Goal: Transaction & Acquisition: Download file/media

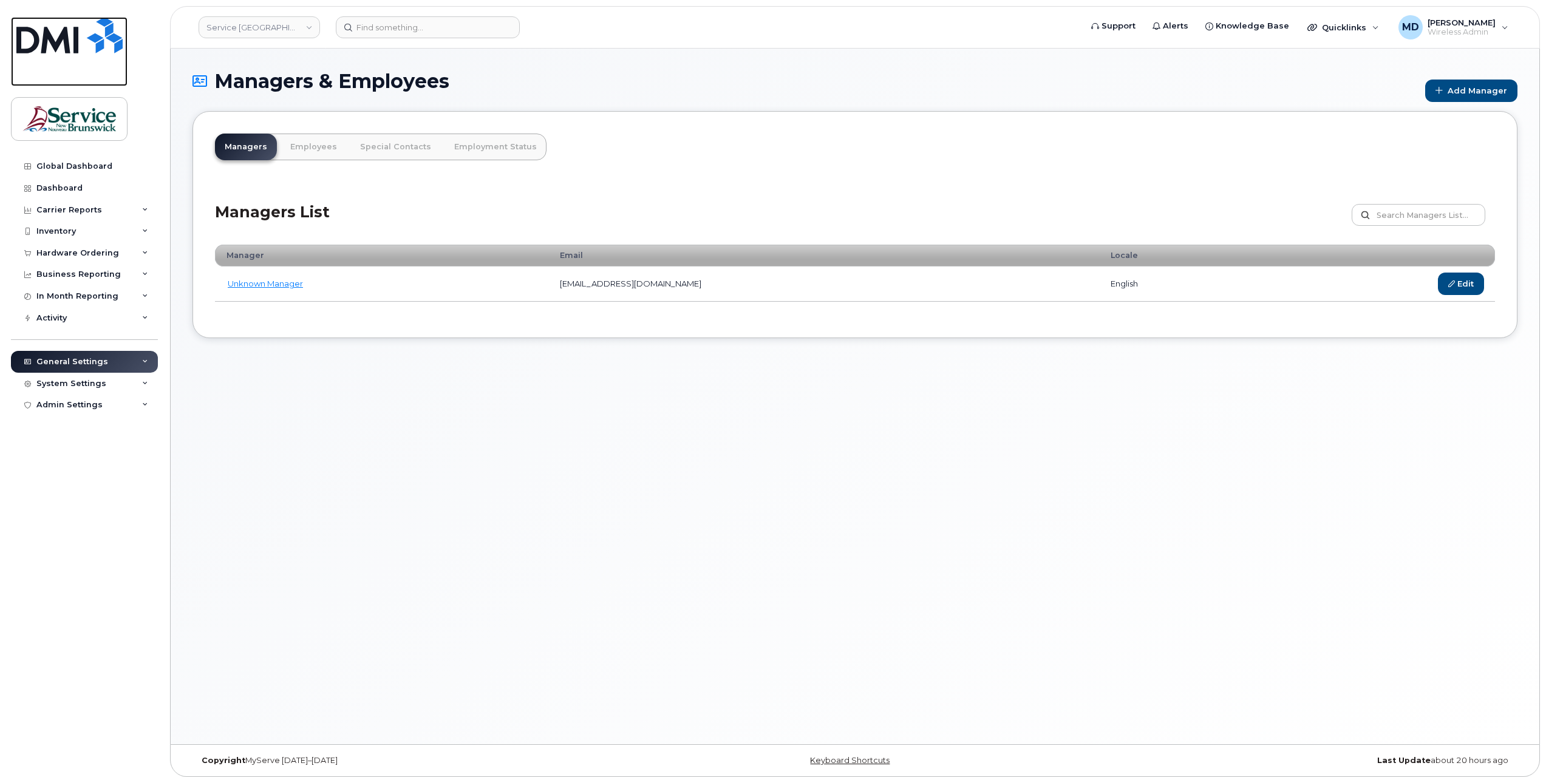
drag, startPoint x: 86, startPoint y: 34, endPoint x: 160, endPoint y: 28, distance: 74.9
click at [86, 34] on img at bounding box center [69, 35] width 106 height 36
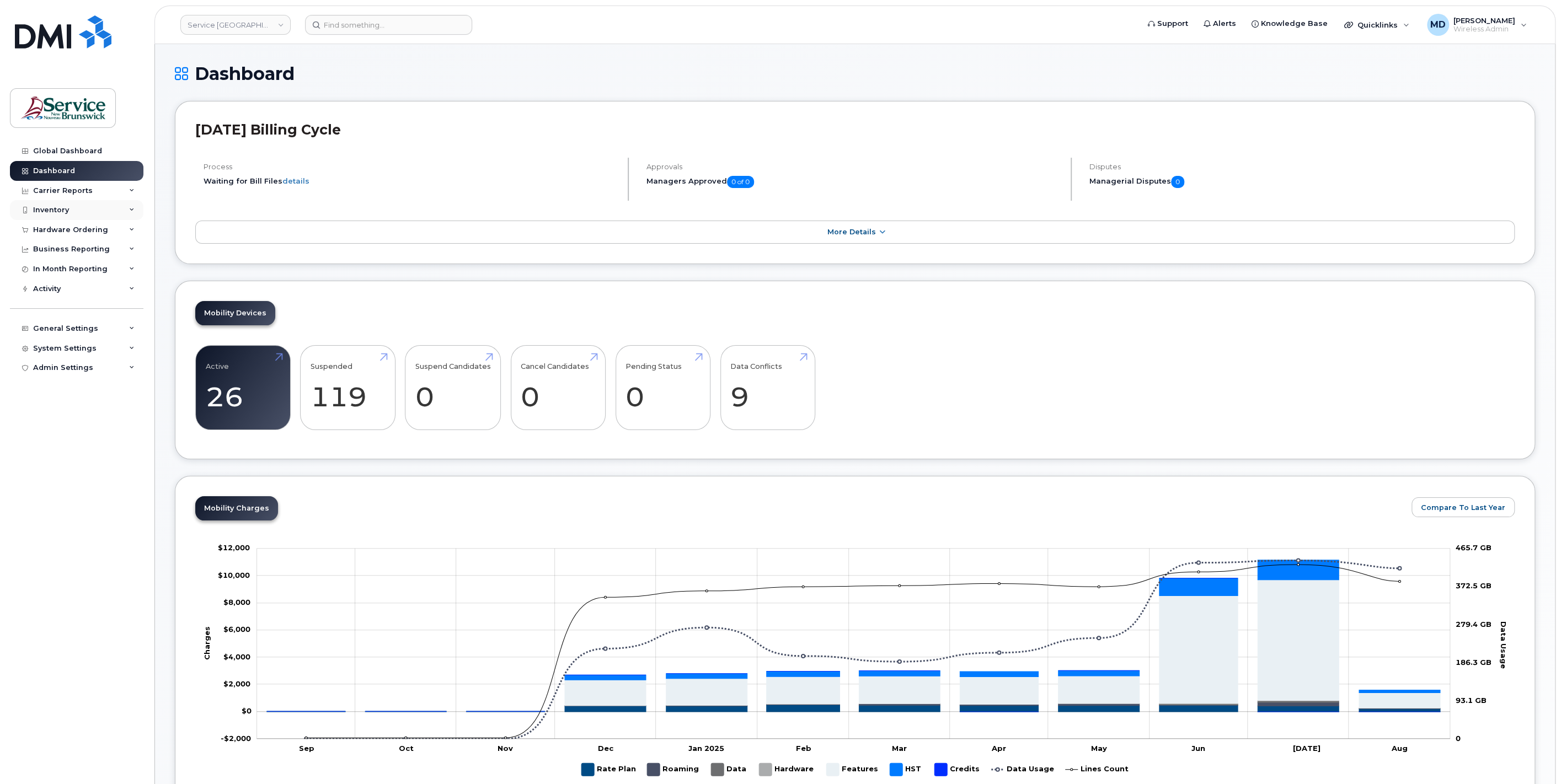
click at [68, 206] on div "Inventory" at bounding box center [76, 210] width 134 height 20
click at [73, 187] on div "Carrier Reports" at bounding box center [63, 191] width 60 height 9
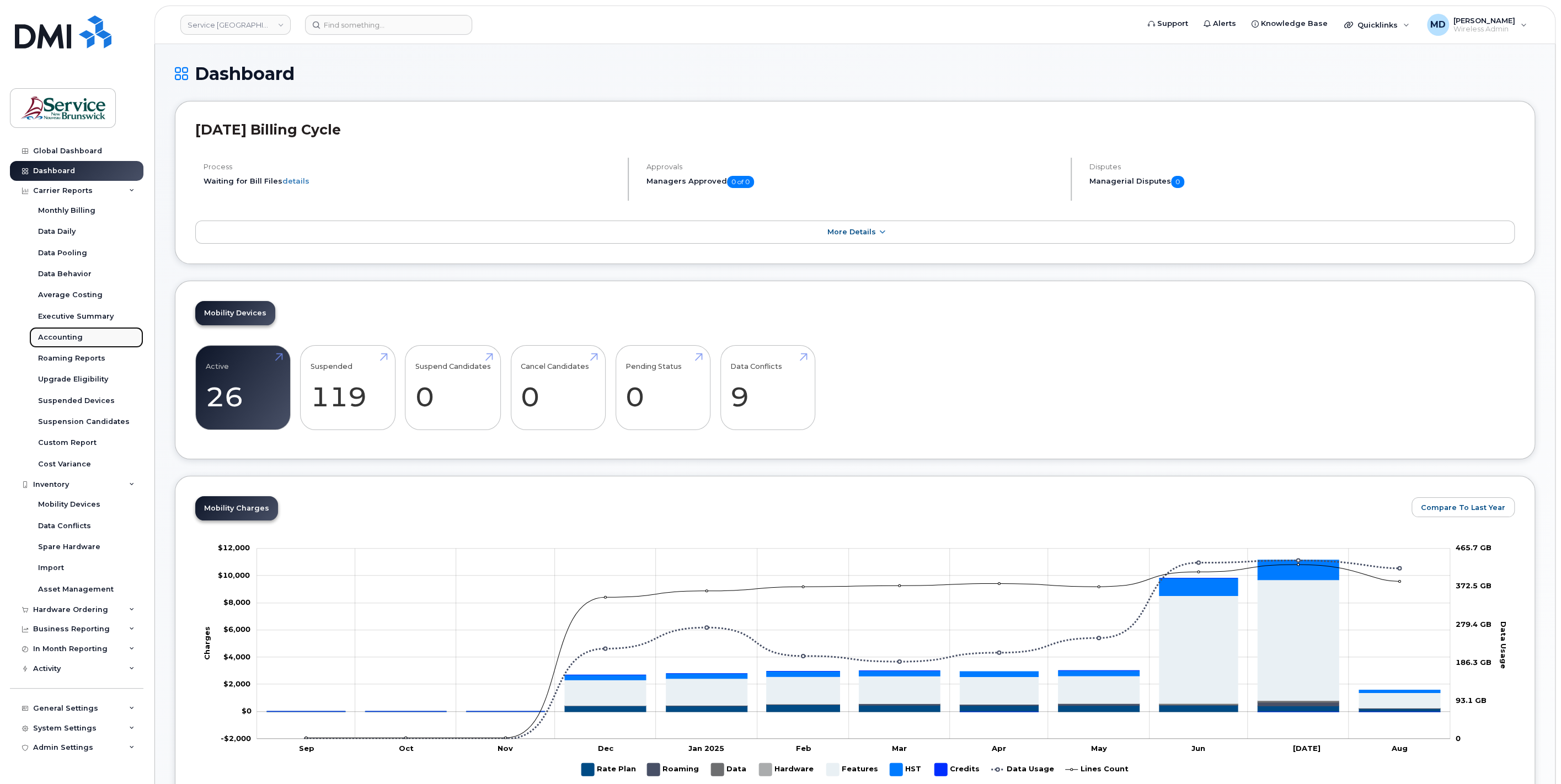
click at [66, 338] on div "Accounting" at bounding box center [60, 337] width 45 height 10
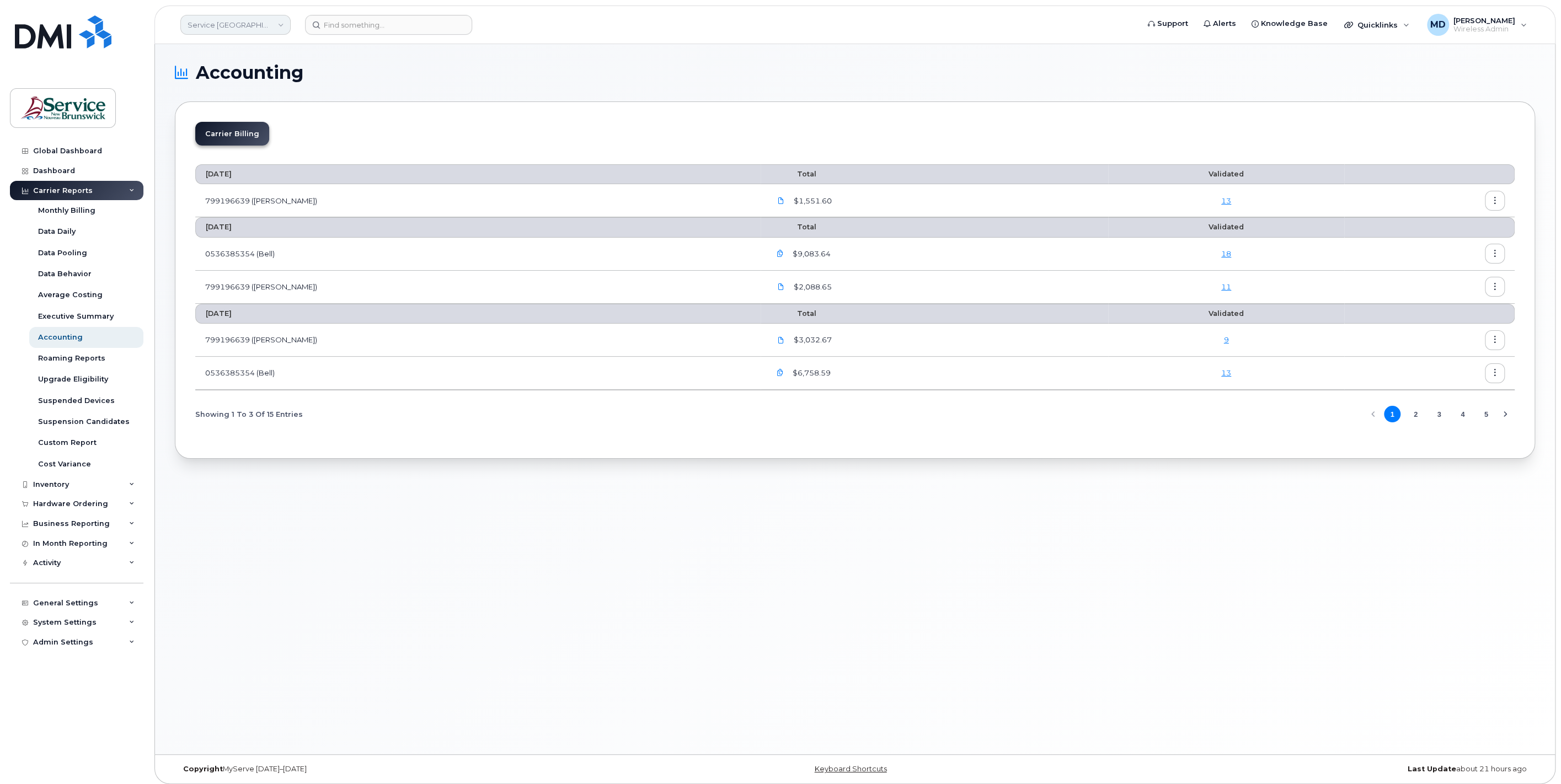
click at [244, 28] on link "Service [GEOGRAPHIC_DATA] (SNB)" at bounding box center [235, 25] width 110 height 20
click at [254, 190] on link "DAAF/DNRED (SNB)" at bounding box center [263, 197] width 162 height 22
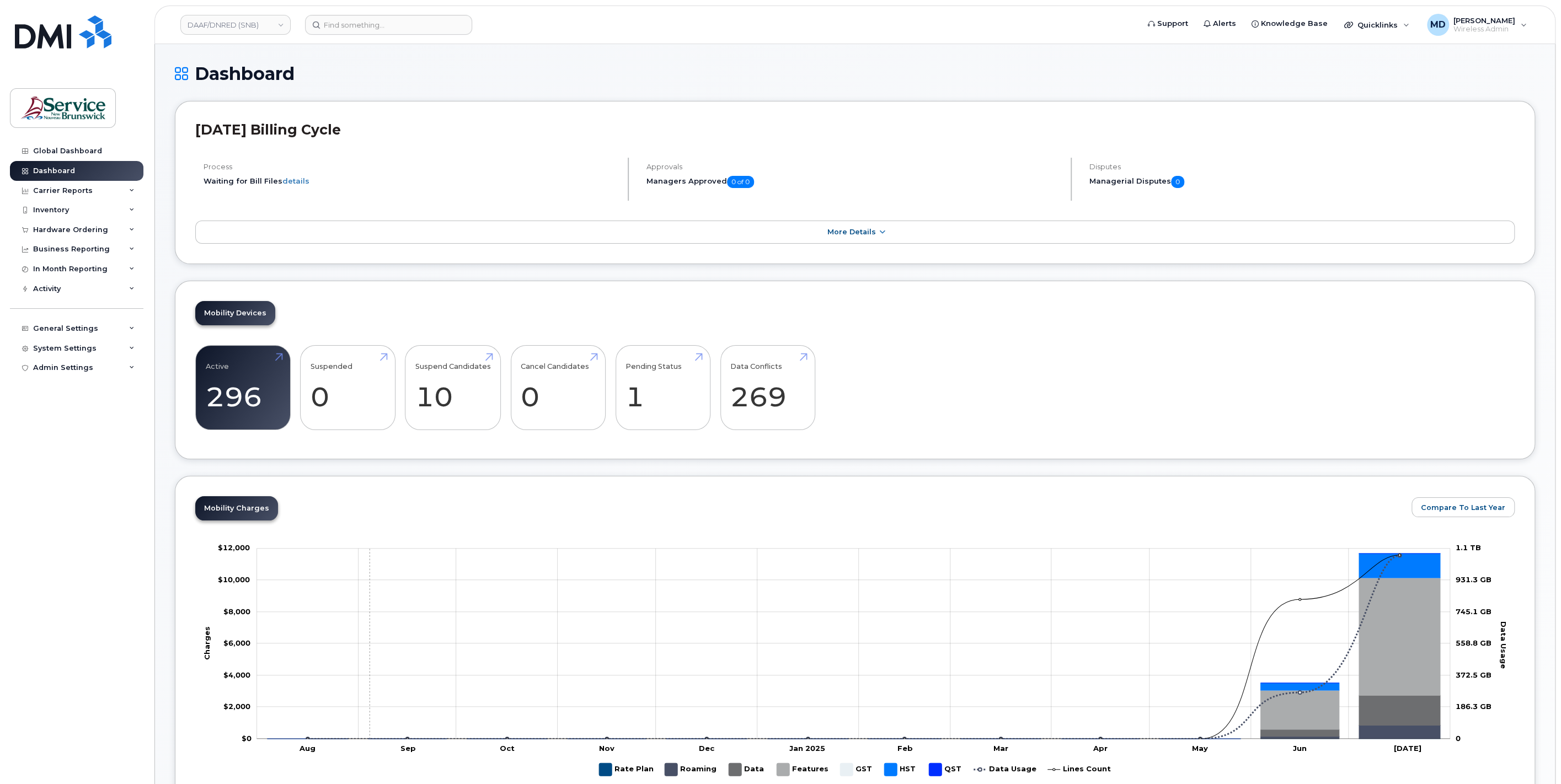
scroll to position [204, 0]
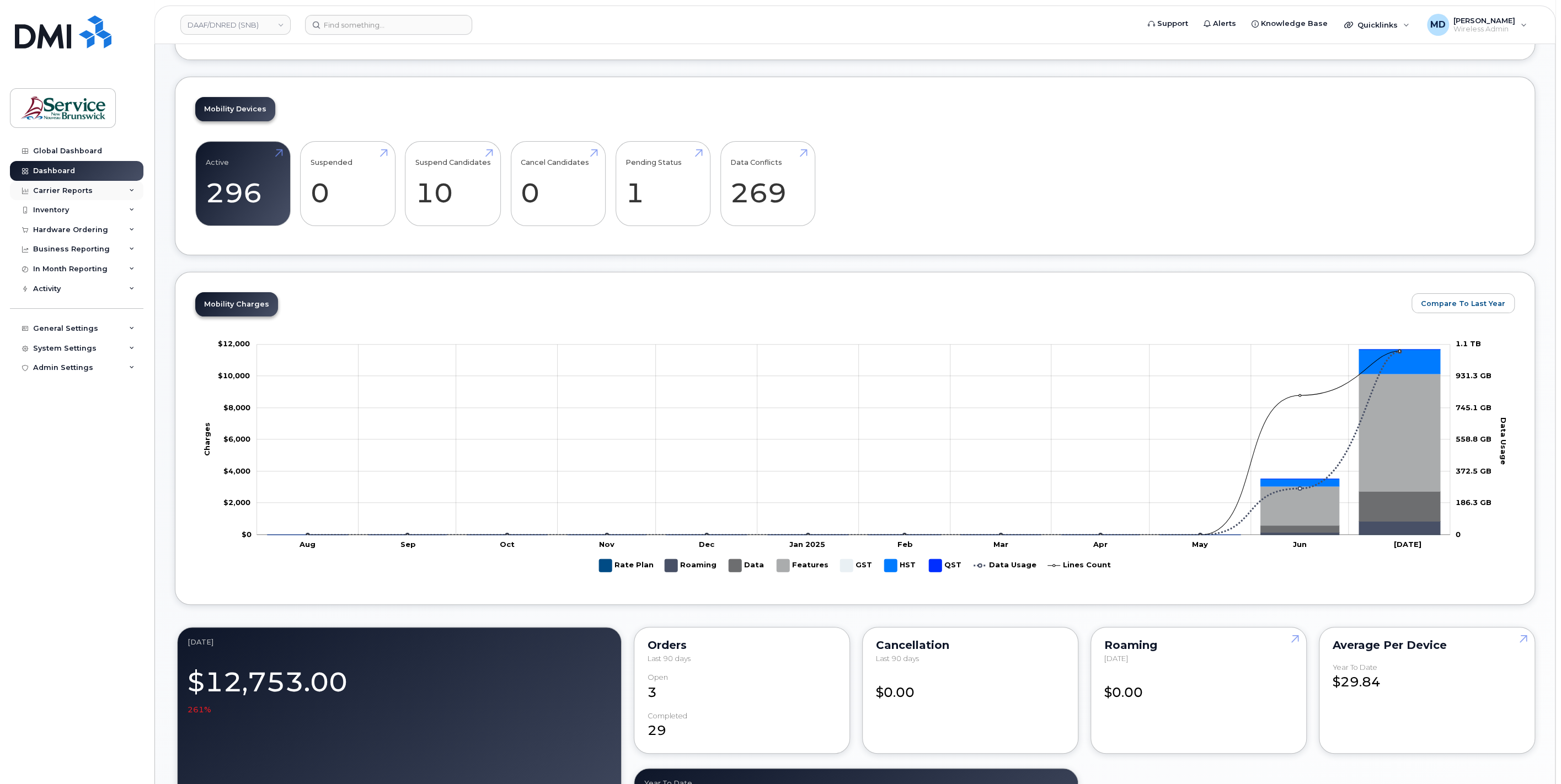
click at [91, 187] on div "Carrier Reports" at bounding box center [76, 191] width 134 height 20
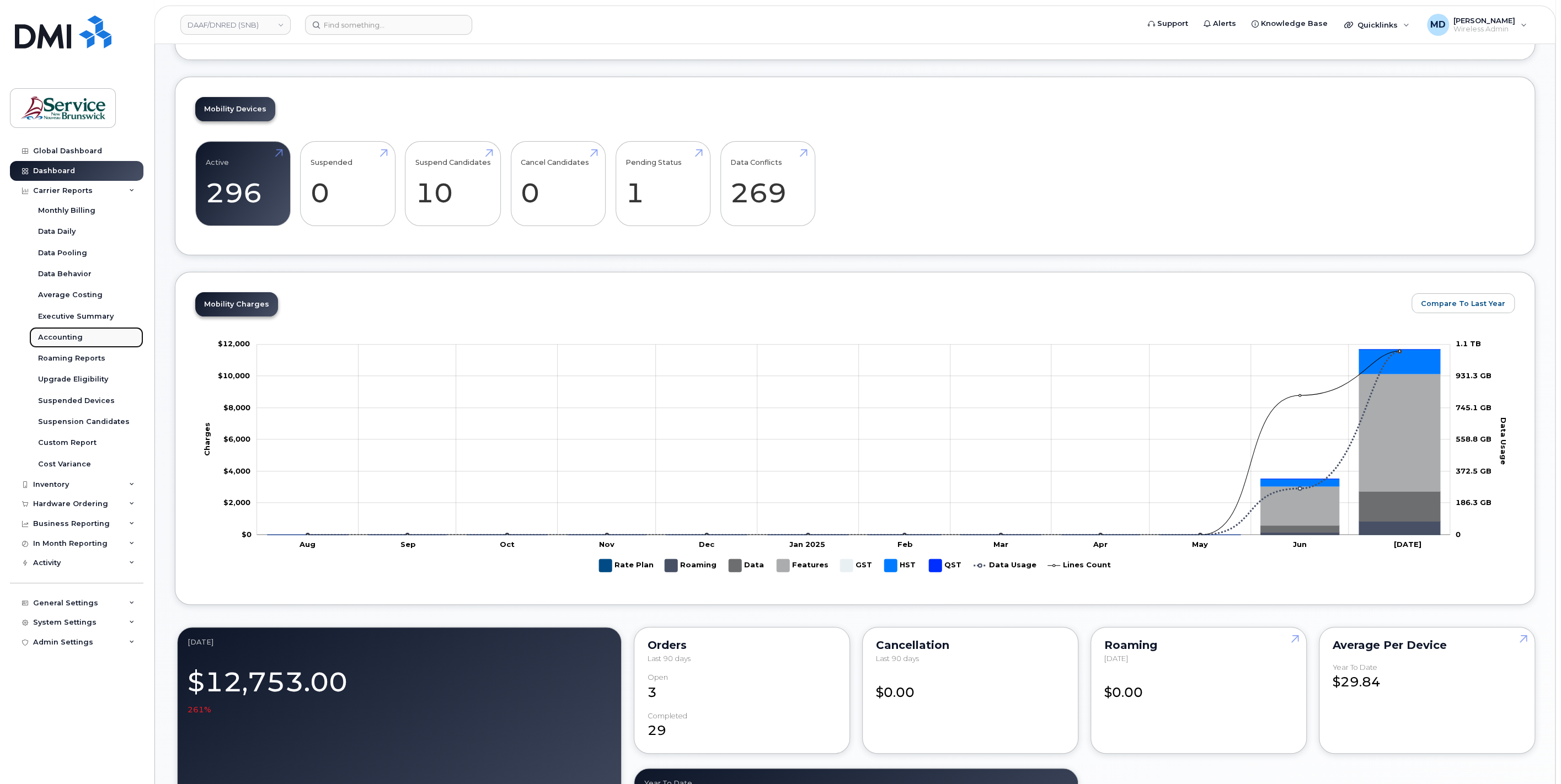
click at [71, 341] on div "Accounting" at bounding box center [60, 337] width 45 height 10
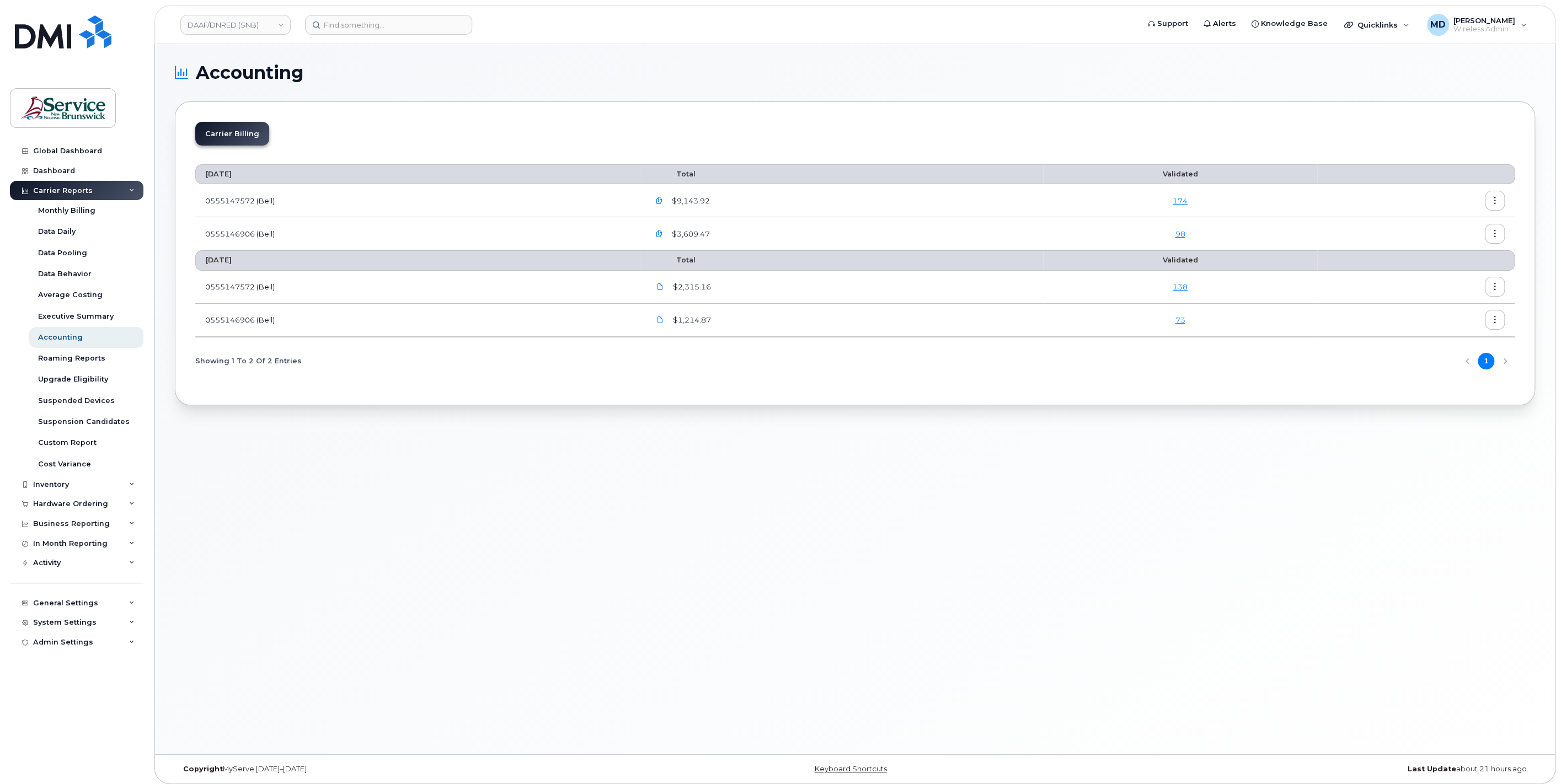
click at [1188, 202] on link "174" at bounding box center [1180, 201] width 15 height 9
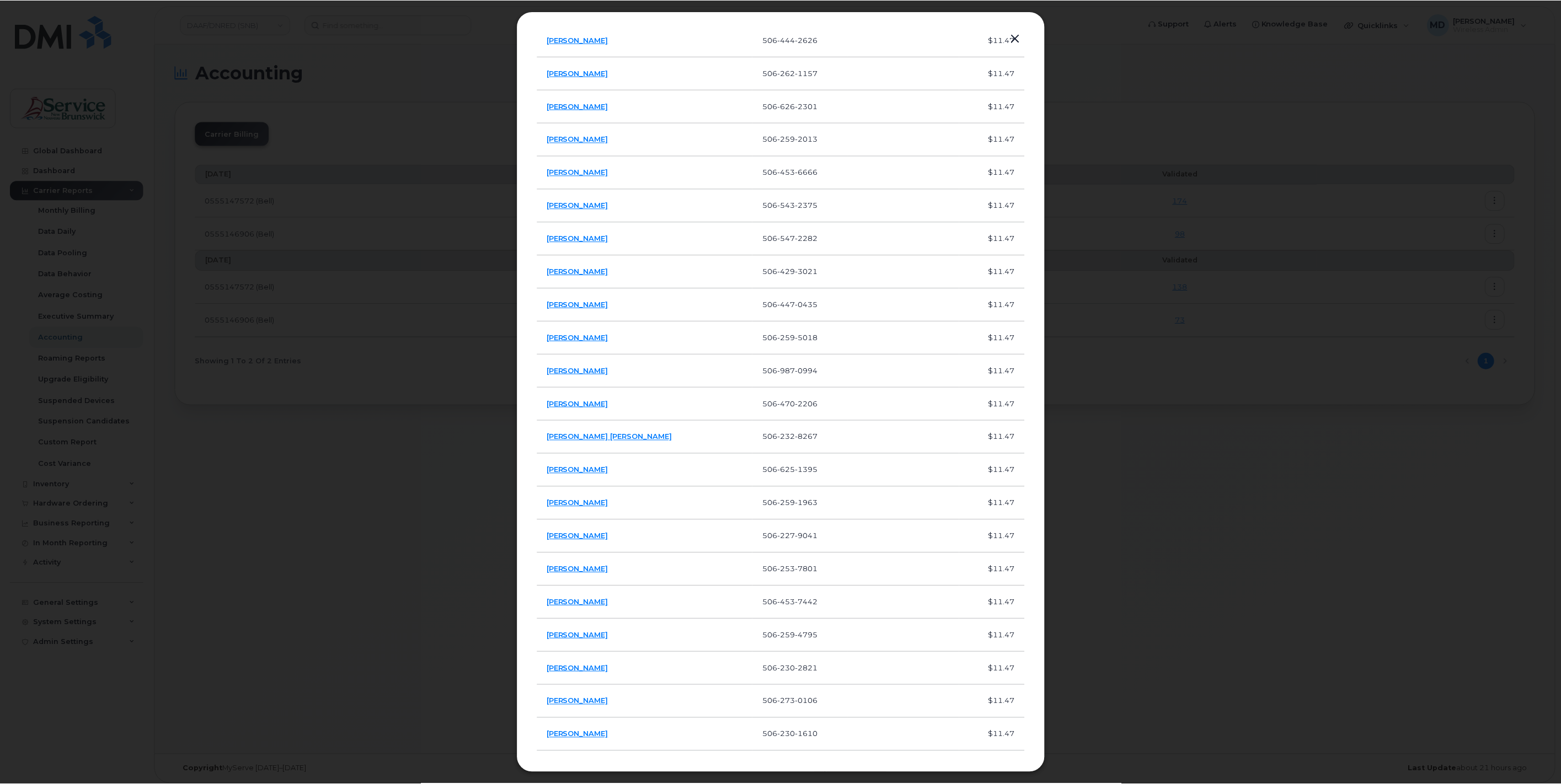
scroll to position [3497, 0]
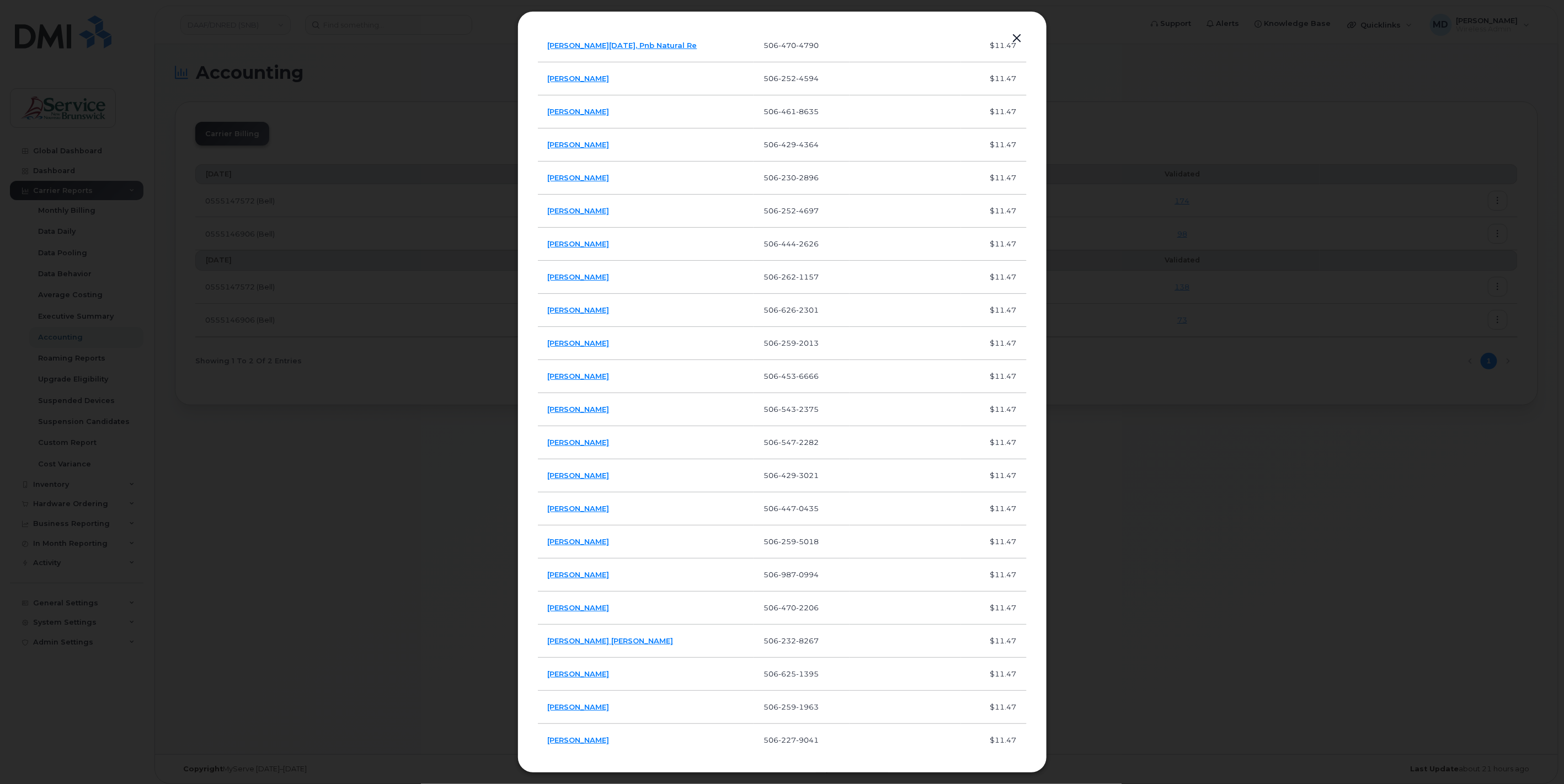
click at [1018, 37] on button "button" at bounding box center [1017, 38] width 16 height 15
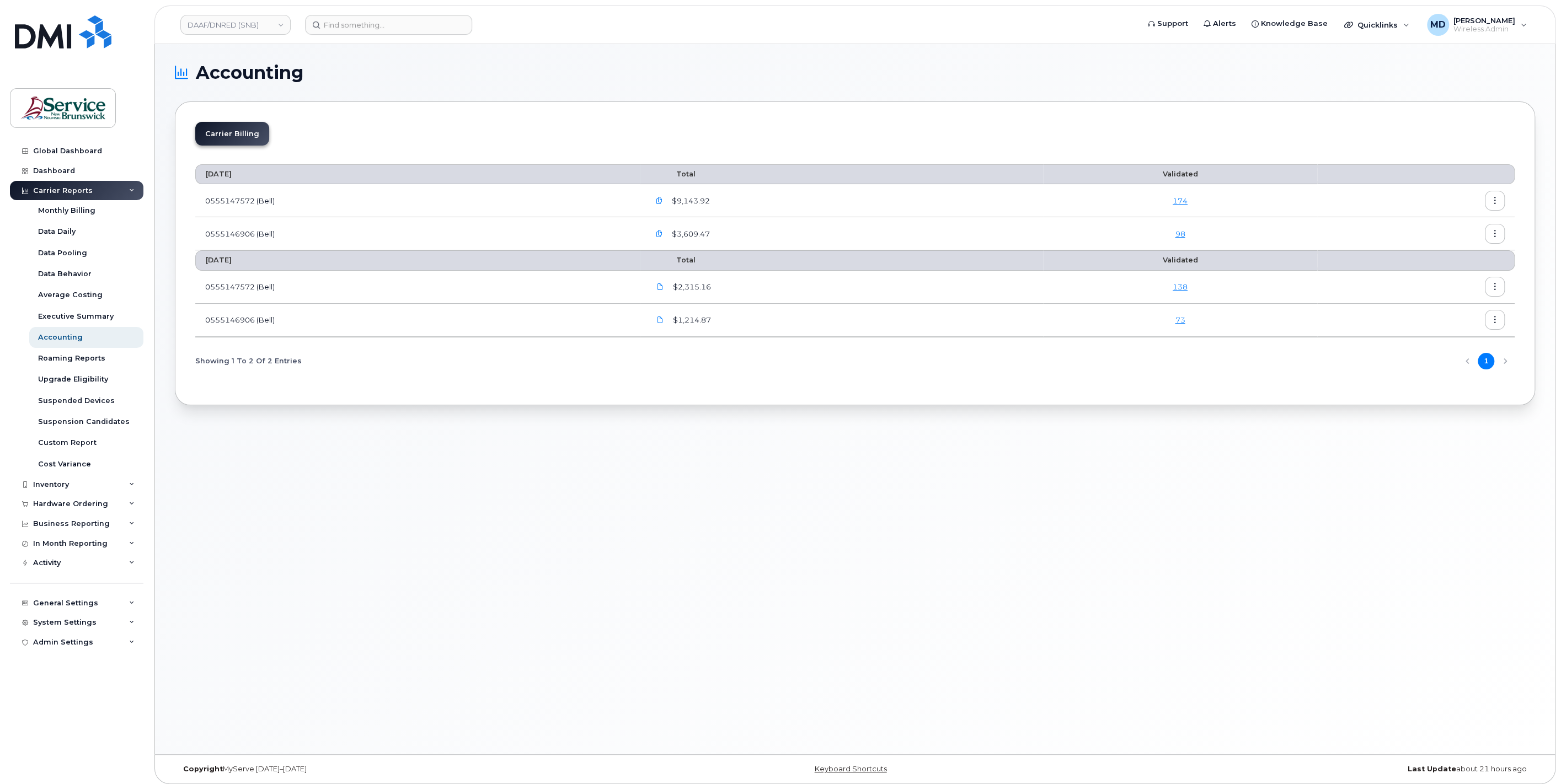
click at [1502, 202] on button "button" at bounding box center [1495, 201] width 20 height 20
click at [1453, 245] on span "Download" at bounding box center [1444, 244] width 43 height 10
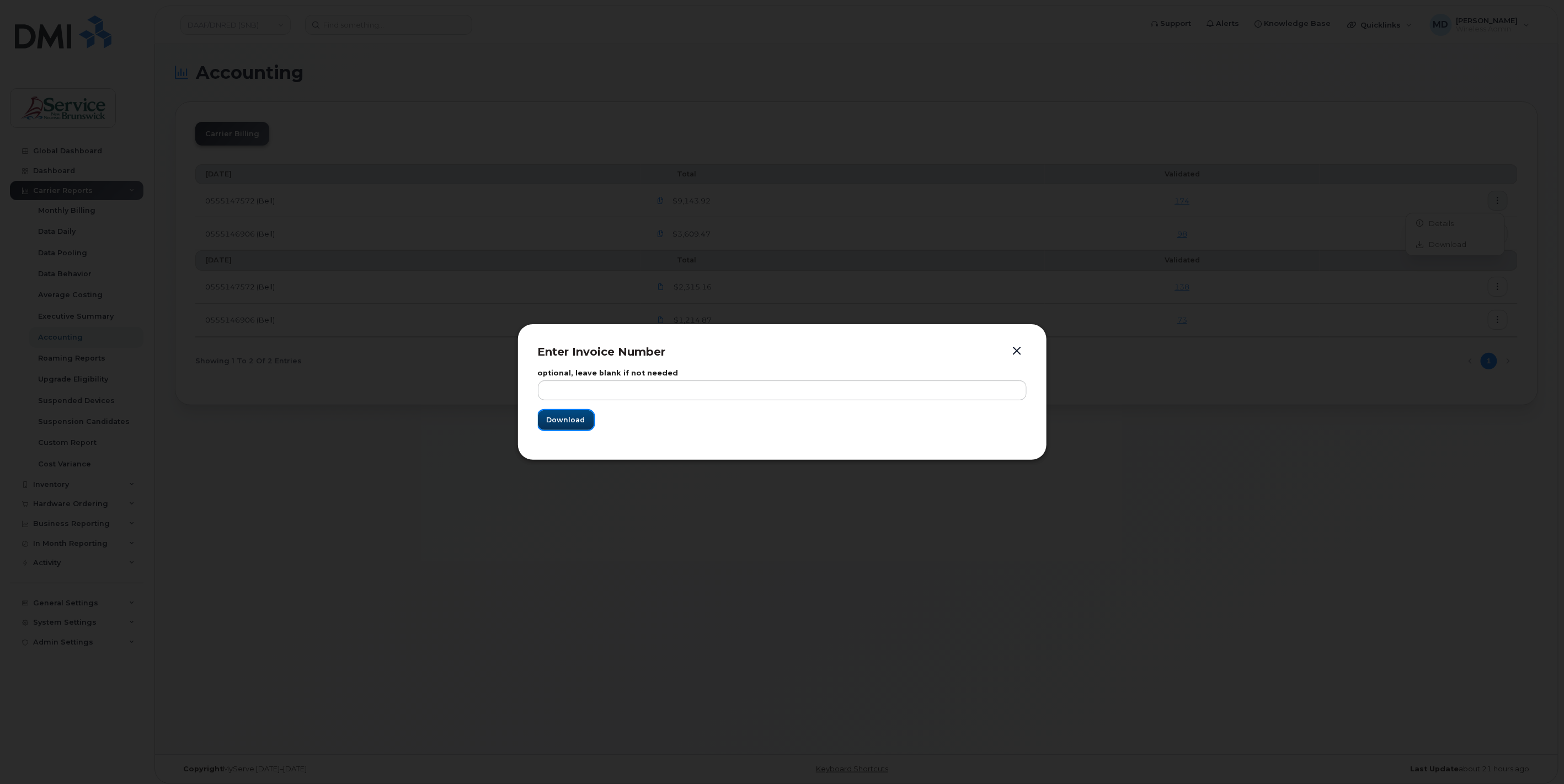
click at [580, 421] on span "Download" at bounding box center [566, 421] width 38 height 11
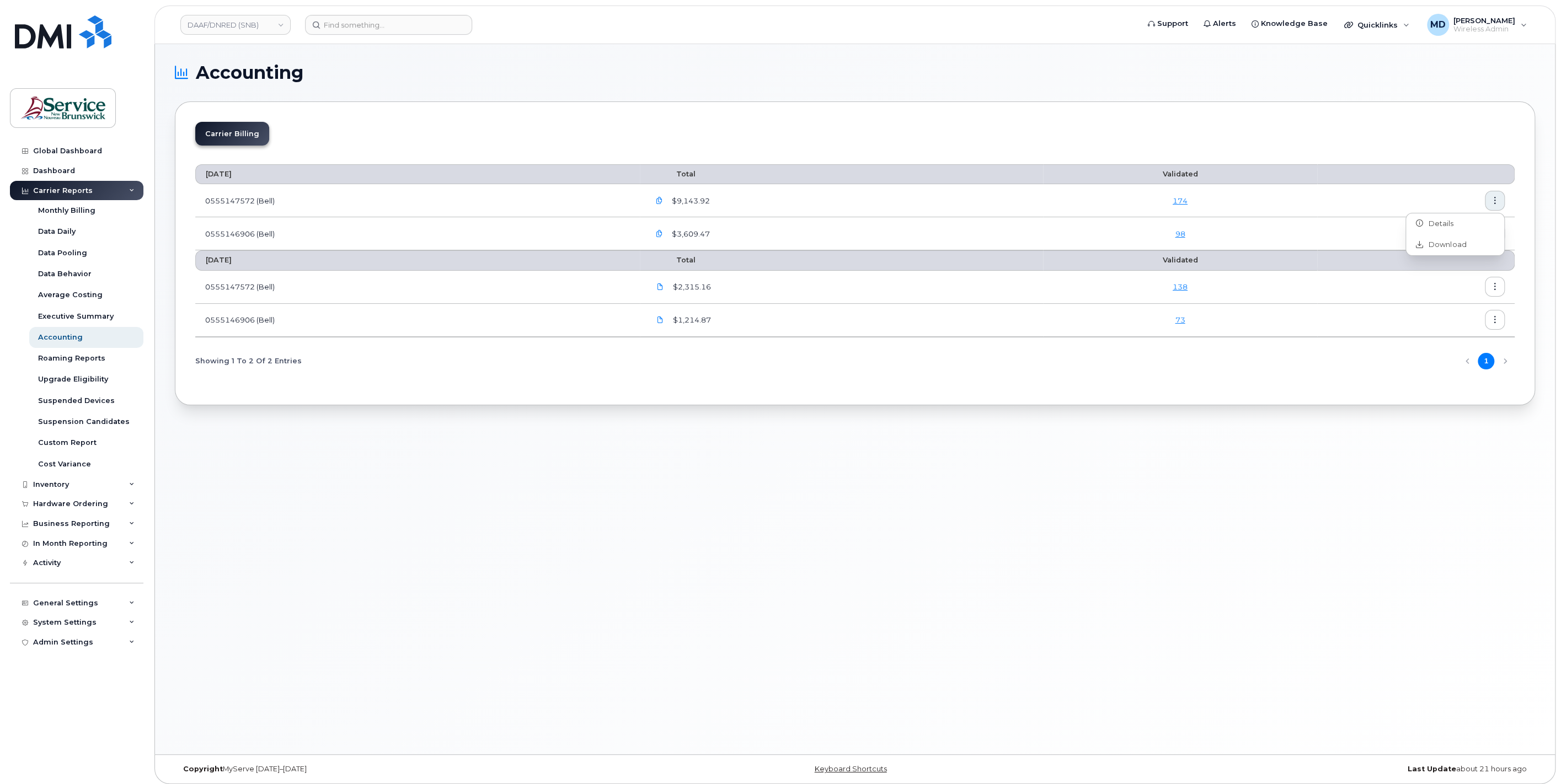
click at [663, 197] on icon "button" at bounding box center [660, 201] width 7 height 7
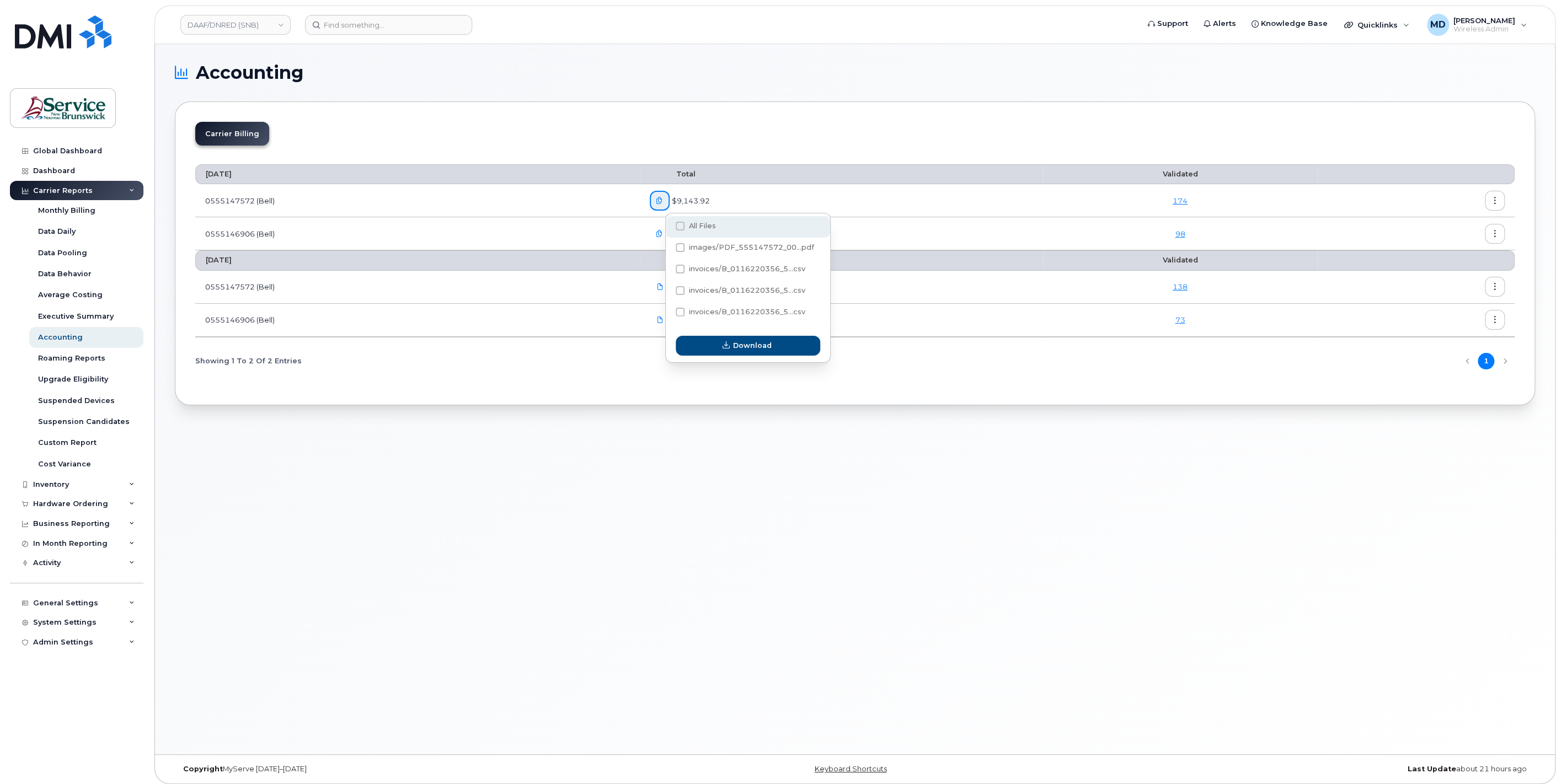
click at [681, 227] on span at bounding box center [681, 226] width 9 height 9
click at [668, 227] on input "All Files" at bounding box center [665, 226] width 5 height 5
checkbox input "true"
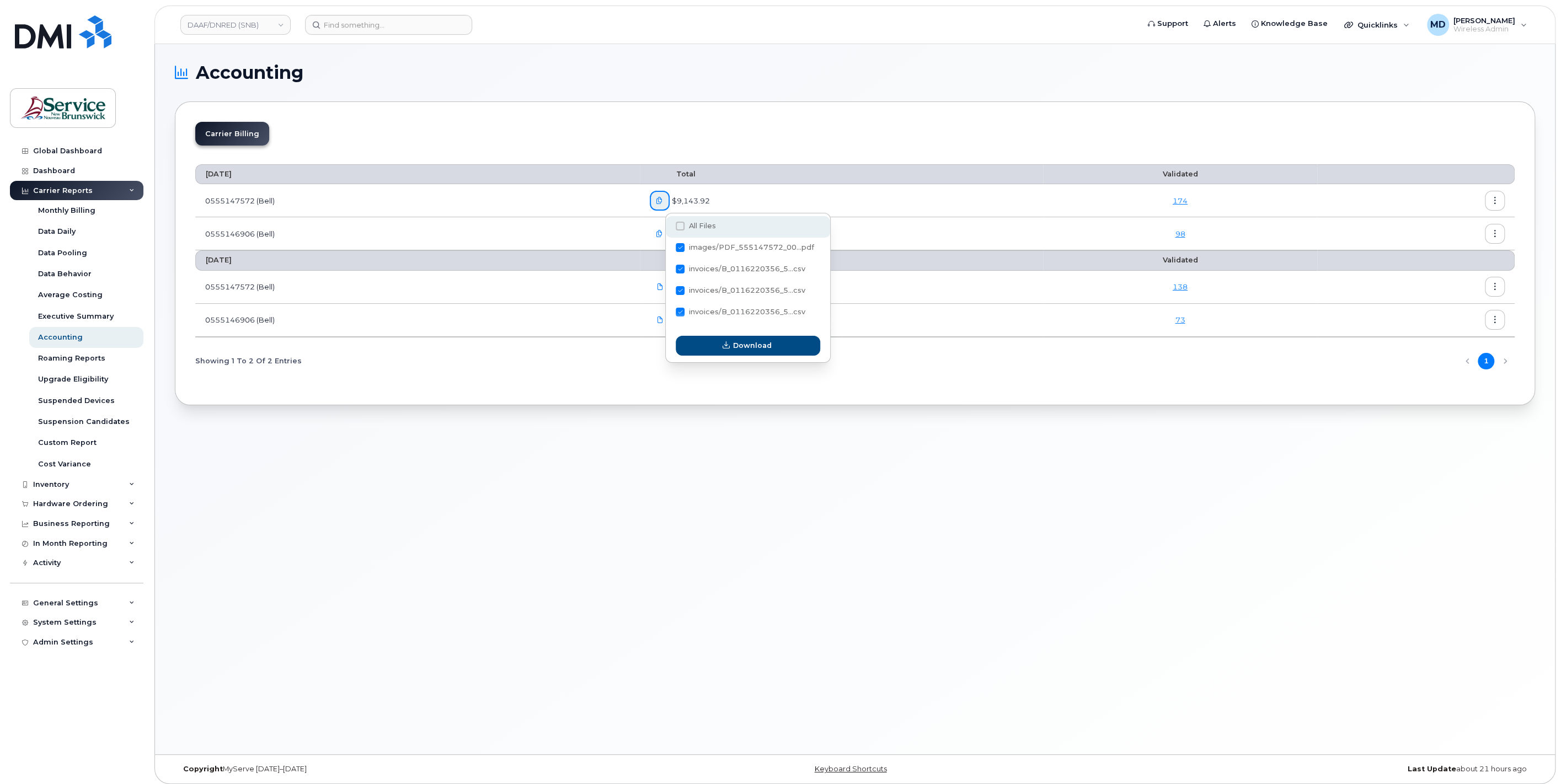
checkbox input "true"
click at [681, 227] on span at bounding box center [681, 226] width 9 height 9
click at [668, 227] on input "All Files" at bounding box center [665, 226] width 5 height 5
checkbox input "false"
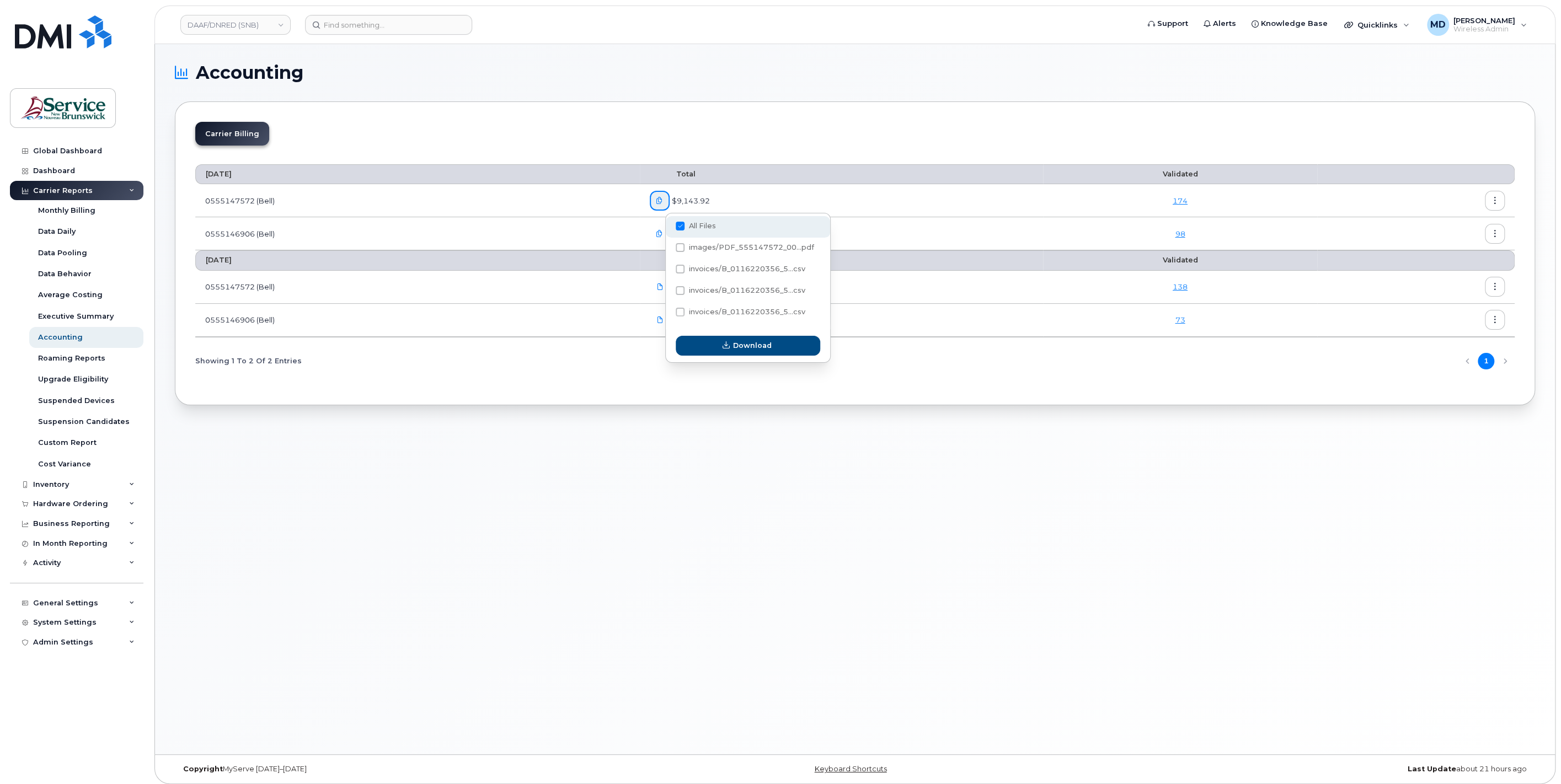
checkbox input "false"
click at [733, 294] on span "invoices/B_0116220356_5...csv" at bounding box center [747, 290] width 116 height 8
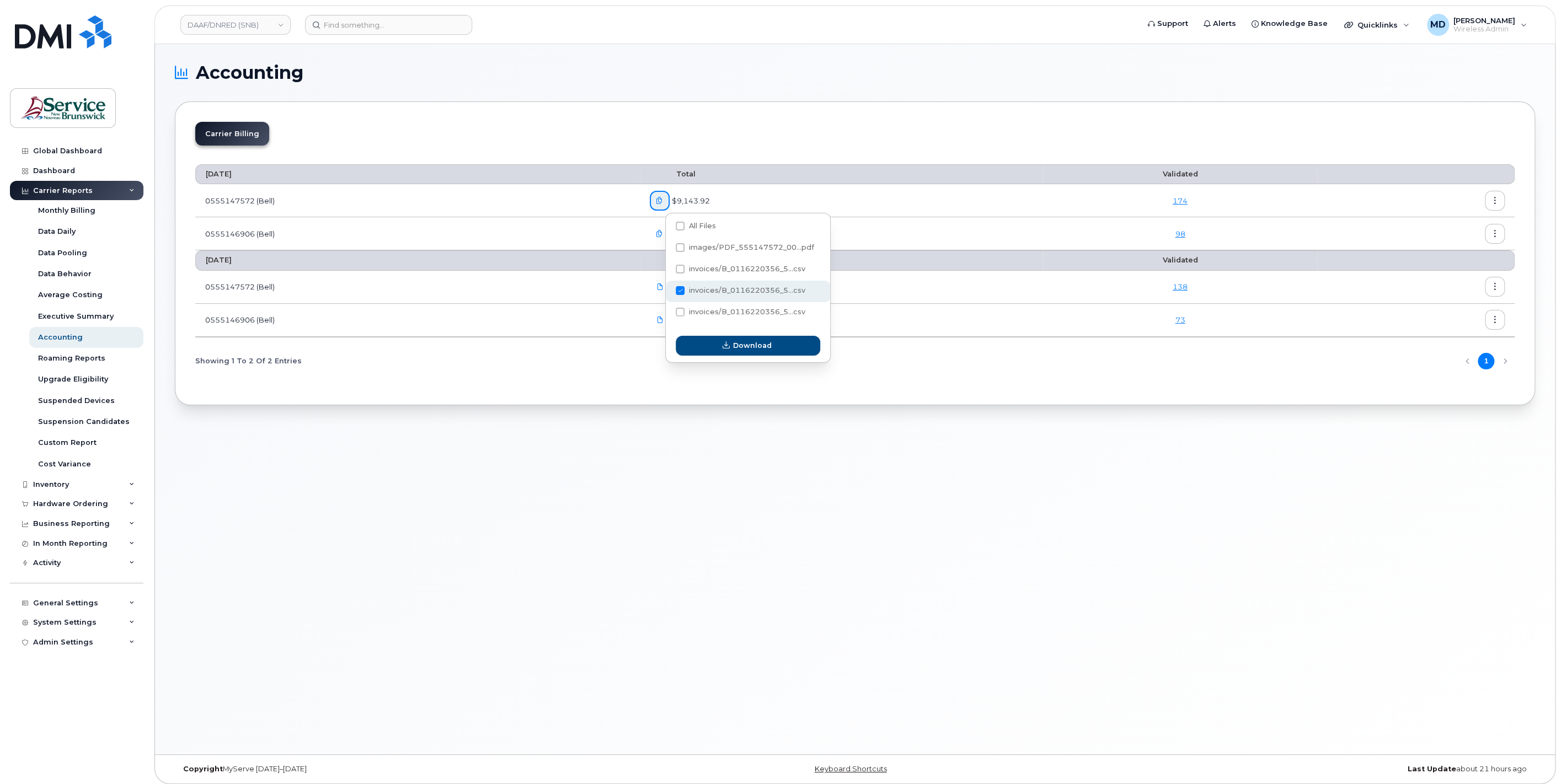
click at [668, 294] on input "invoices/B_0116220356_5...csv" at bounding box center [665, 292] width 5 height 5
checkbox input "true"
click at [712, 346] on button "Download" at bounding box center [748, 346] width 144 height 20
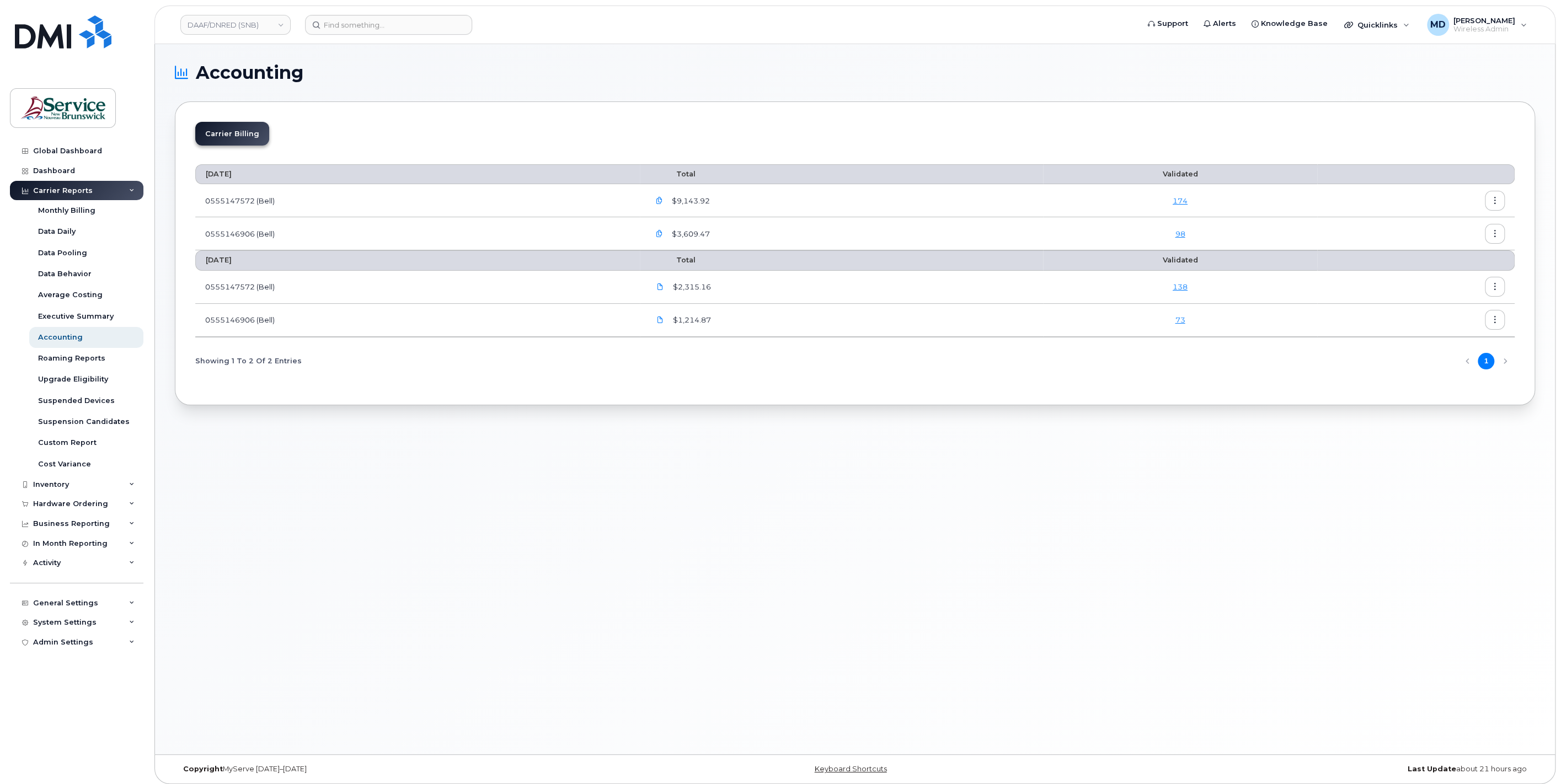
click at [663, 200] on icon "button" at bounding box center [660, 201] width 7 height 7
click at [663, 202] on icon "button" at bounding box center [660, 201] width 7 height 7
click at [612, 561] on div "Accounting Carrier Billing July 2025 Total Validated 0555147572 (Bell) $9,143.9…" at bounding box center [855, 400] width 1400 height 710
click at [350, 24] on input at bounding box center [389, 25] width 167 height 20
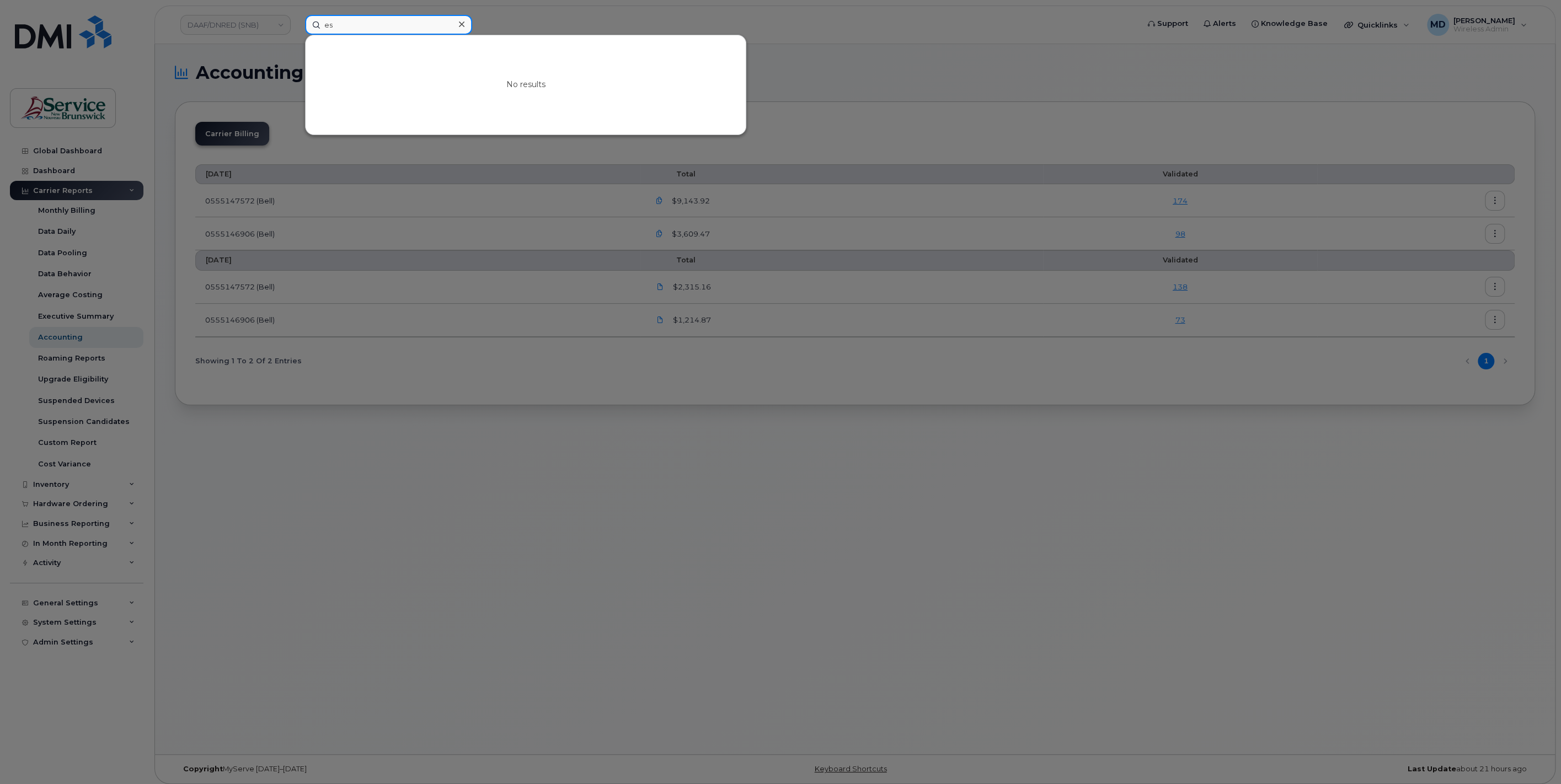
type input "e"
click at [313, 539] on div at bounding box center [780, 392] width 1561 height 784
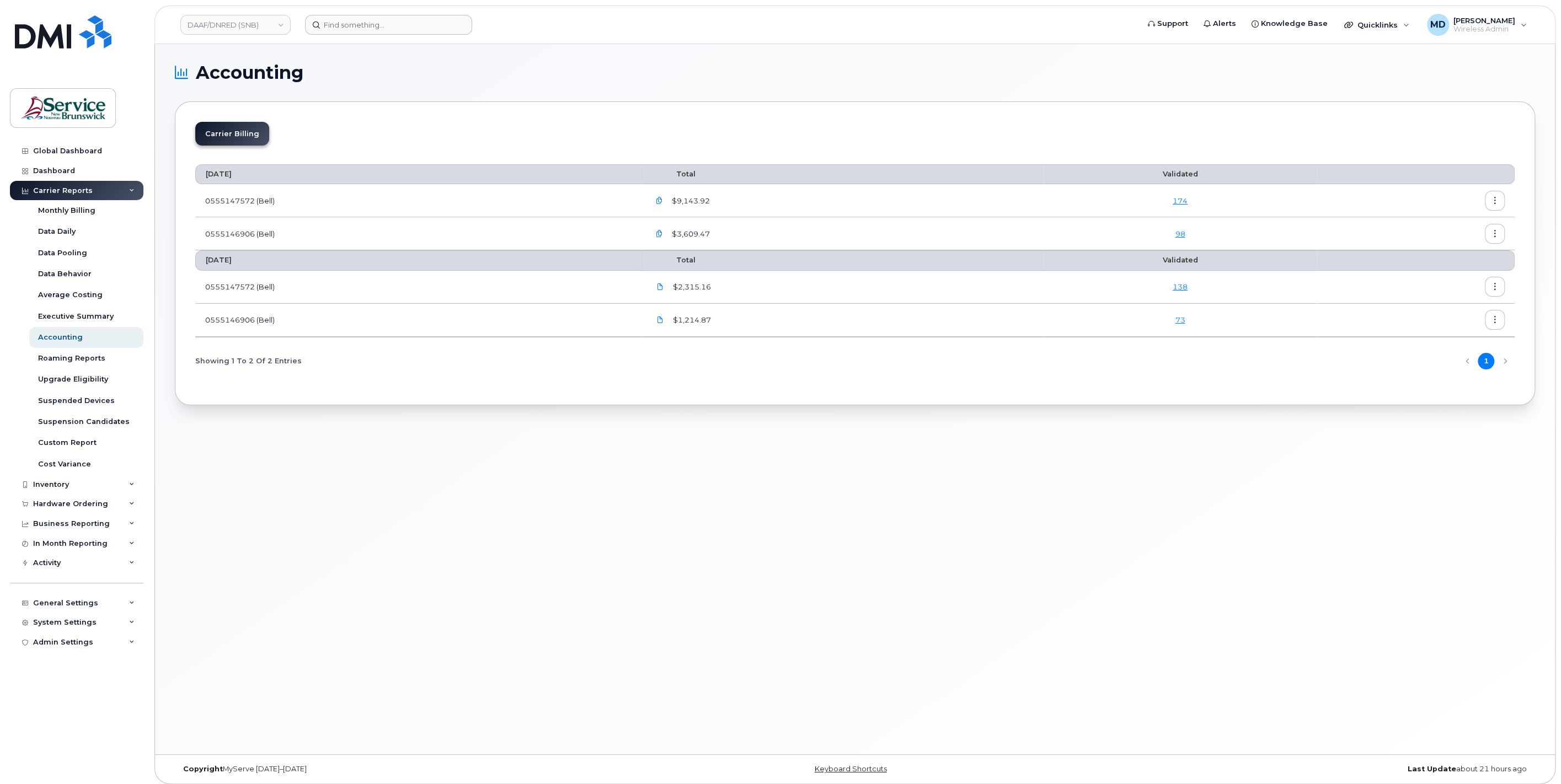
click at [63, 192] on div "Carrier Reports" at bounding box center [63, 191] width 60 height 9
